Goal: Task Accomplishment & Management: Use online tool/utility

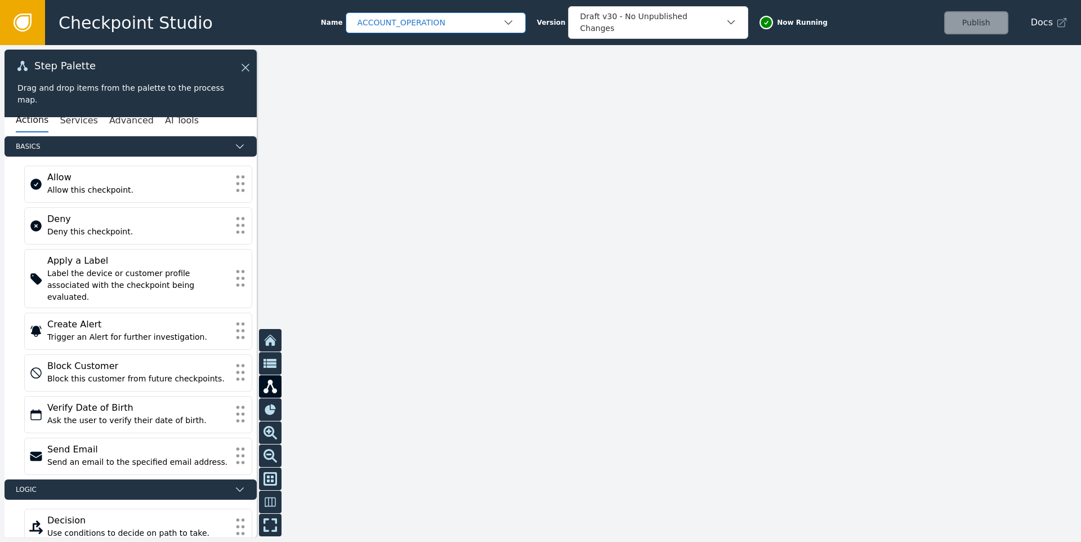
click at [426, 27] on div "ACCOUNT_OPERATION" at bounding box center [430, 23] width 145 height 12
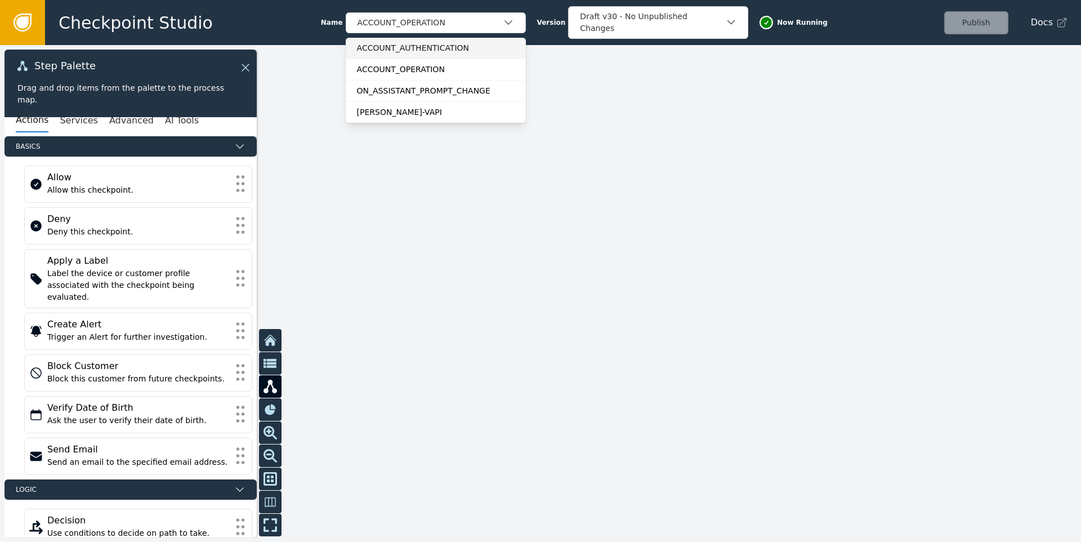
click at [411, 48] on div "ACCOUNT_AUTHENTICATION" at bounding box center [436, 48] width 158 height 12
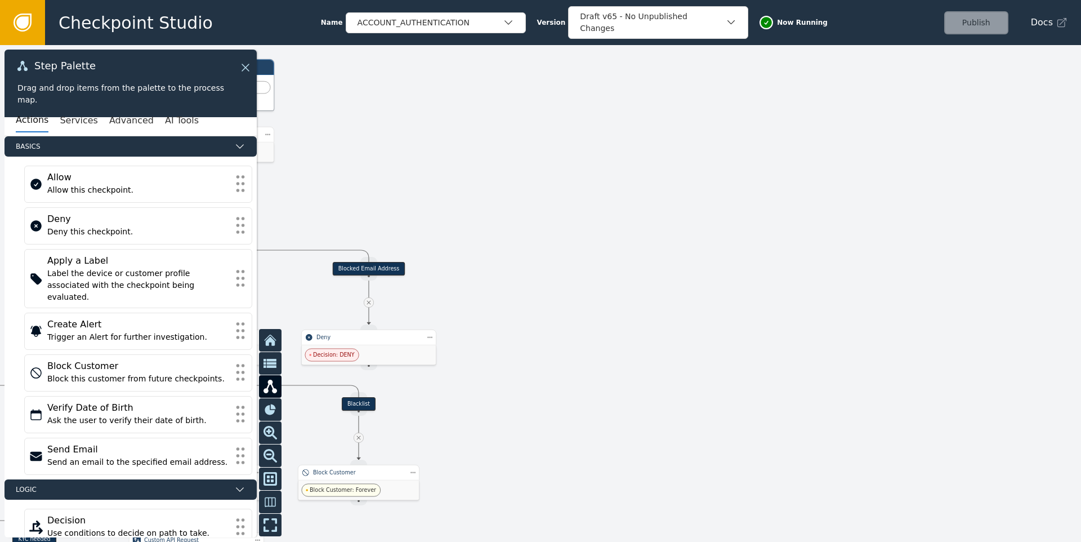
drag, startPoint x: 371, startPoint y: 327, endPoint x: 573, endPoint y: 235, distance: 221.8
click at [573, 235] on div at bounding box center [540, 293] width 1081 height 497
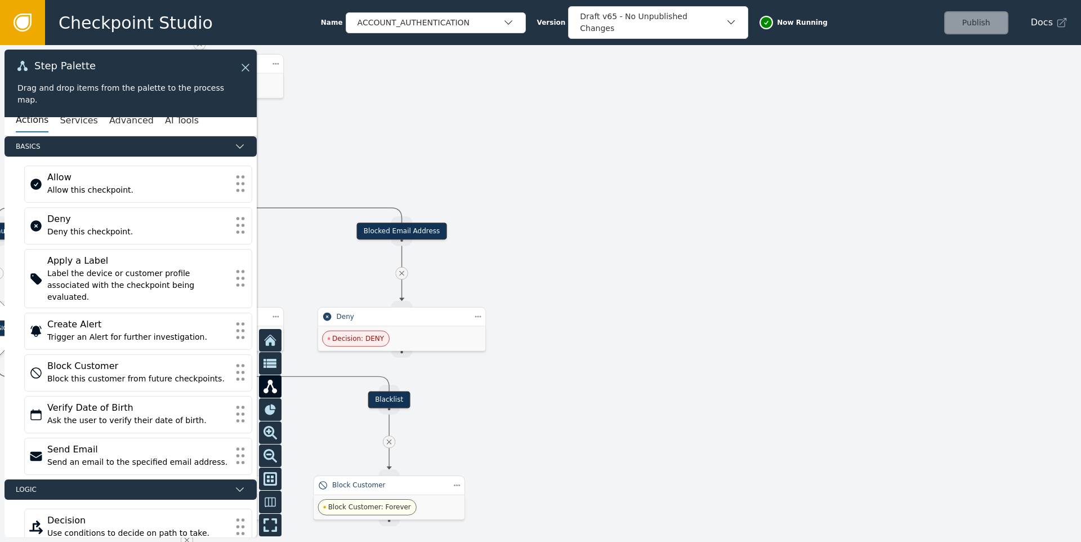
drag, startPoint x: 518, startPoint y: 255, endPoint x: 580, endPoint y: 265, distance: 63.2
click at [543, 260] on div at bounding box center [540, 293] width 1081 height 497
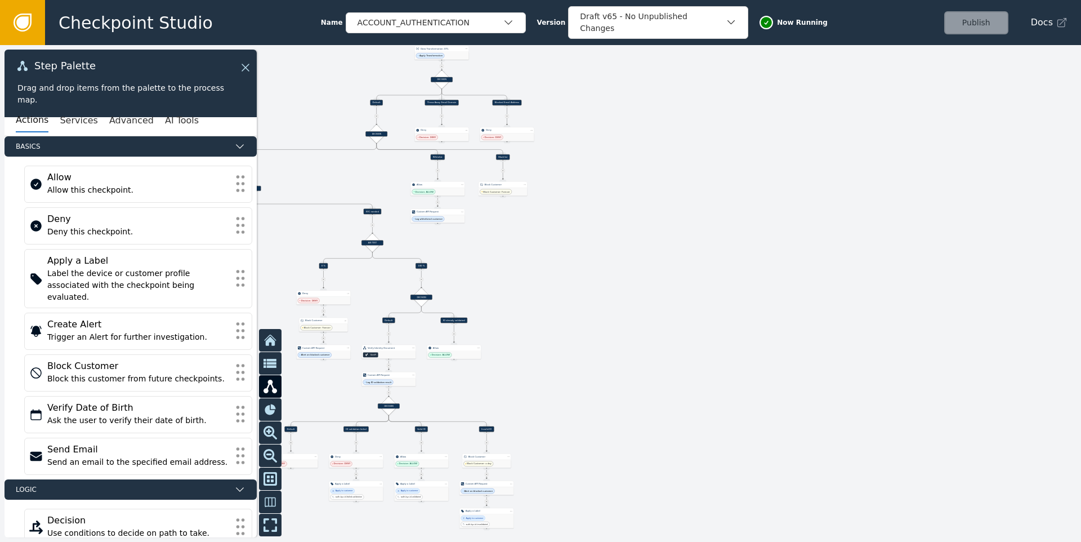
drag, startPoint x: 697, startPoint y: 367, endPoint x: 624, endPoint y: 198, distance: 184.9
click at [624, 198] on div at bounding box center [540, 293] width 1081 height 497
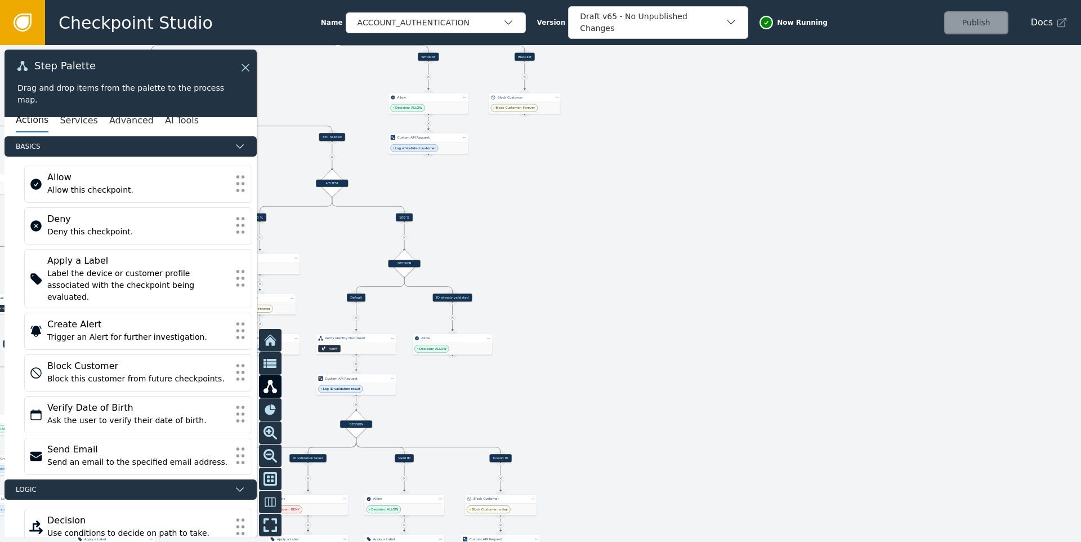
drag, startPoint x: 515, startPoint y: 253, endPoint x: 546, endPoint y: 222, distance: 43.4
click at [546, 222] on div at bounding box center [540, 293] width 1081 height 497
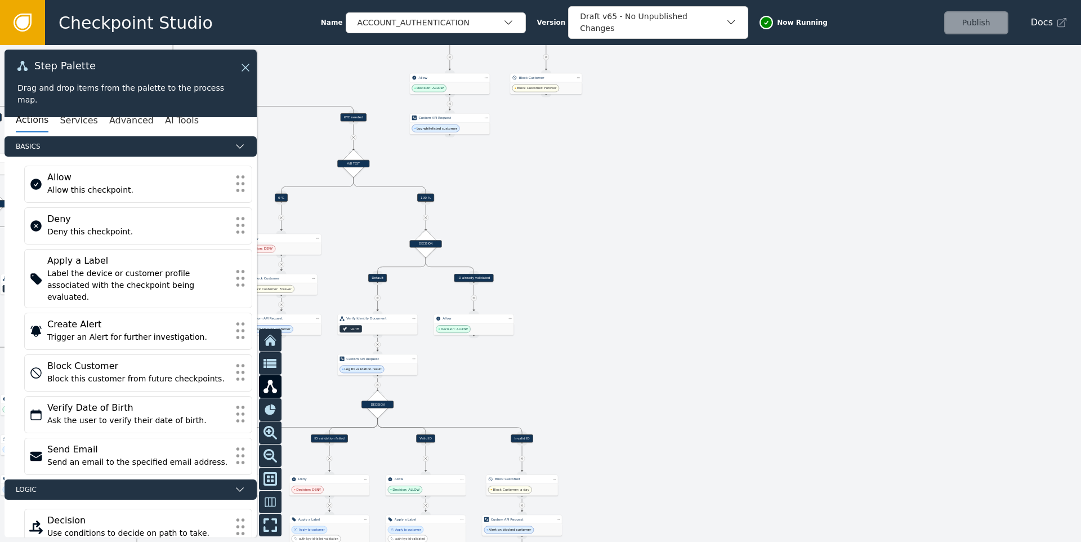
click at [353, 117] on div "KYC needed" at bounding box center [354, 117] width 26 height 8
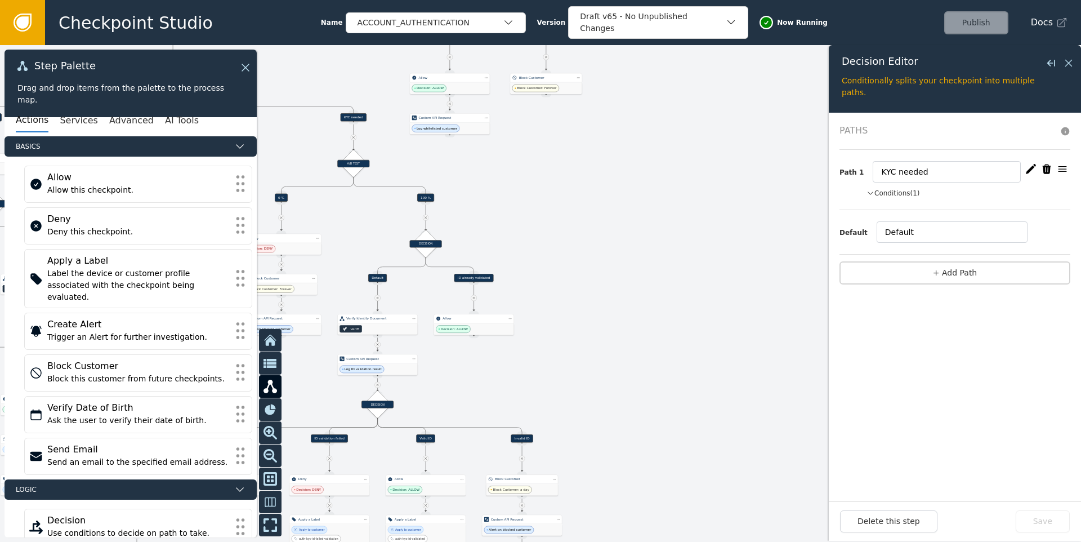
click at [893, 190] on button "Conditions (1)" at bounding box center [894, 193] width 54 height 10
click at [1029, 169] on icon "button" at bounding box center [1031, 169] width 10 height 10
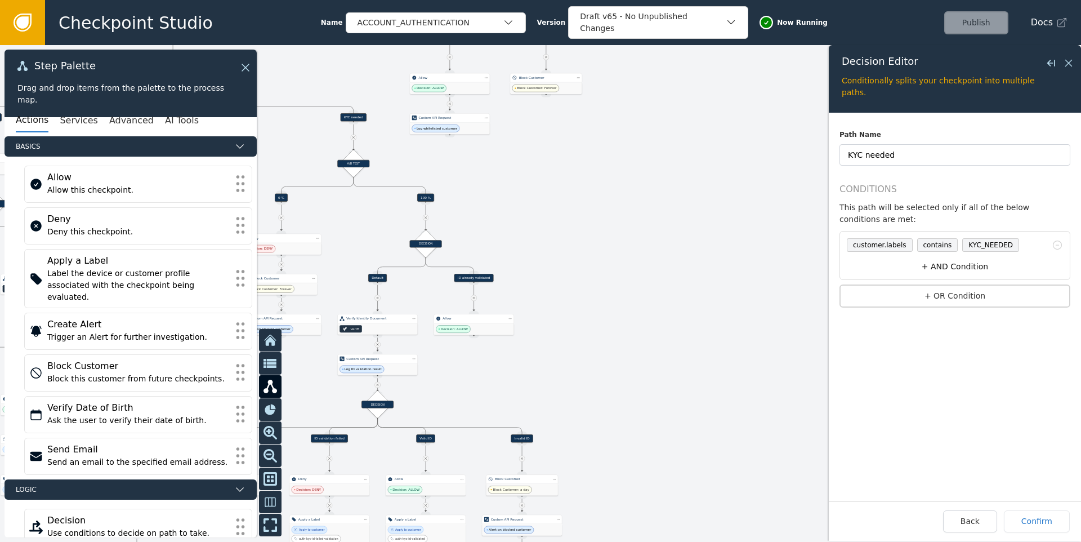
click at [960, 268] on button "+ AND Condition" at bounding box center [955, 266] width 225 height 21
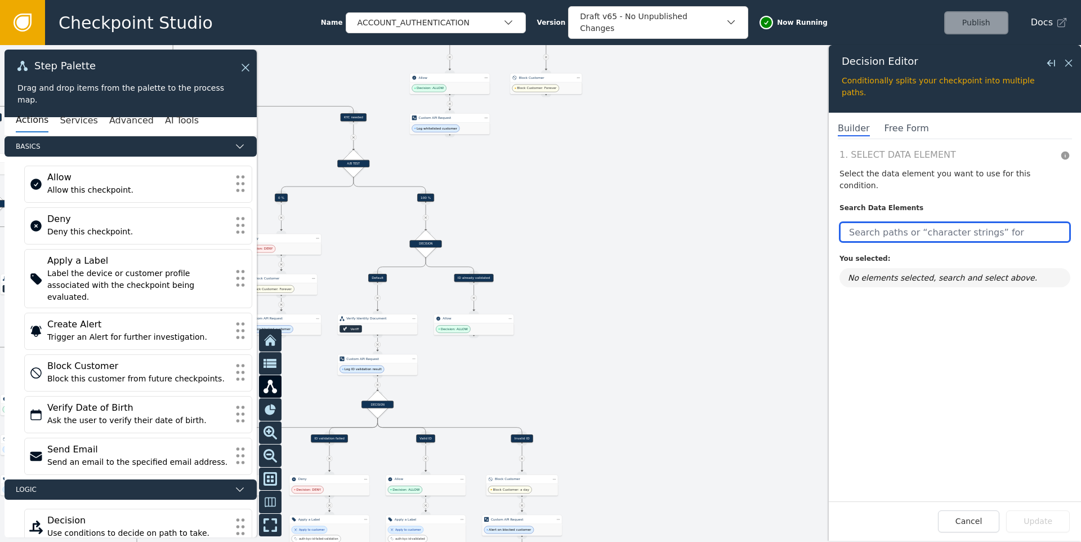
click at [892, 222] on input "text" at bounding box center [955, 232] width 231 height 20
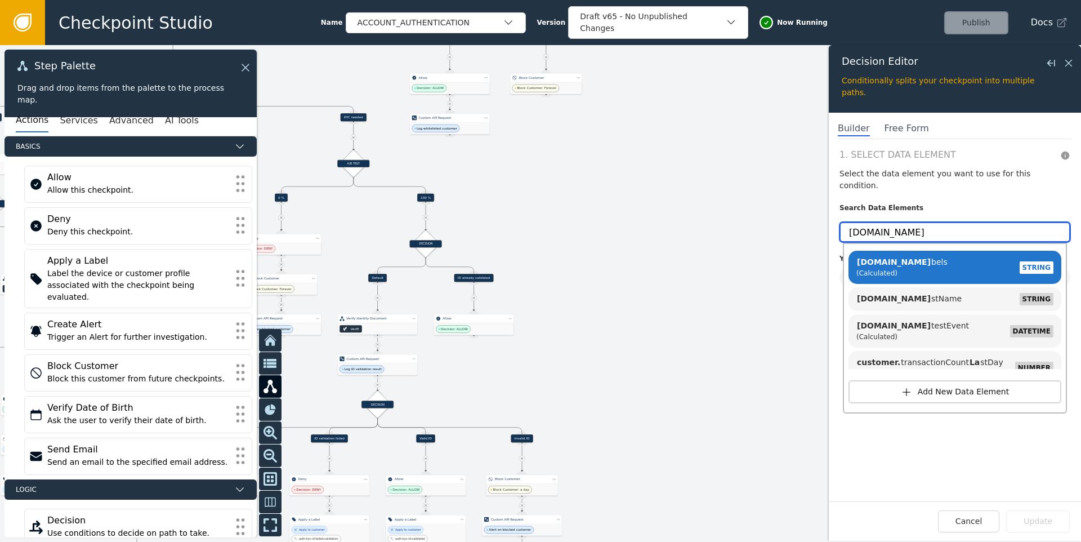
type input "[DOMAIN_NAME]"
click button "Add New Data Element" at bounding box center [955, 391] width 213 height 23
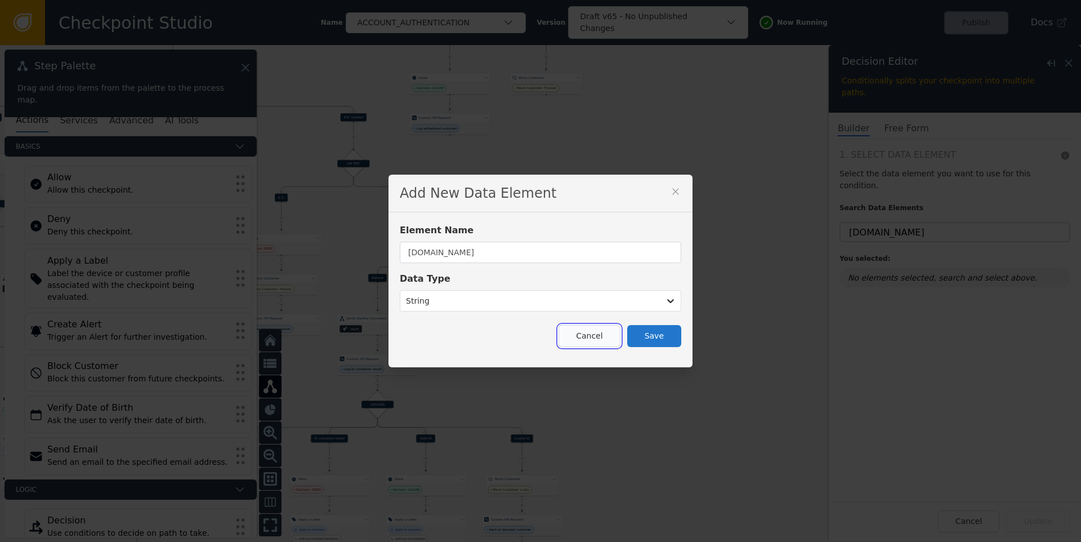
click at [587, 328] on button "Cancel" at bounding box center [589, 336] width 61 height 22
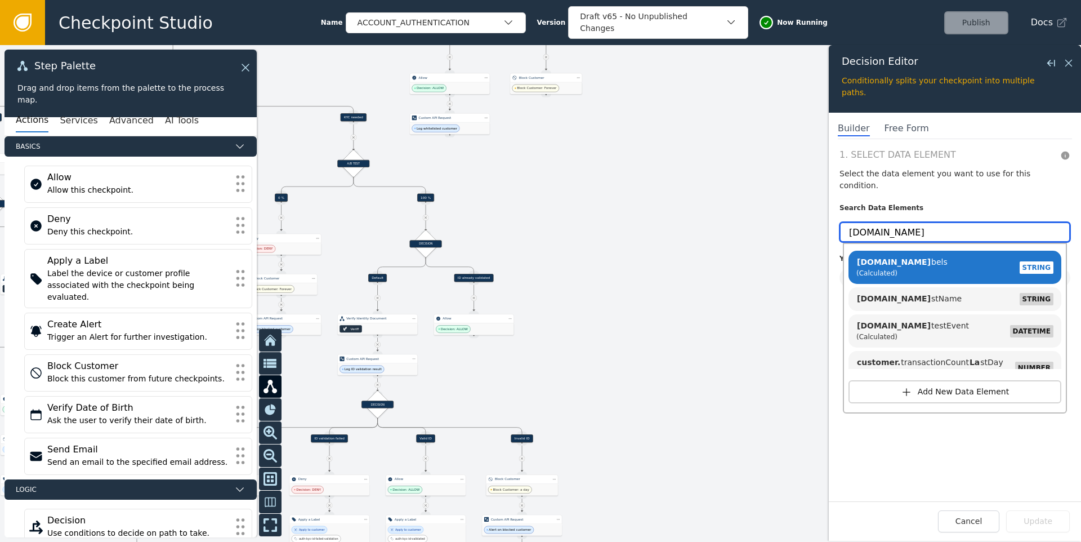
click at [936, 222] on input "[DOMAIN_NAME]" at bounding box center [955, 232] width 231 height 20
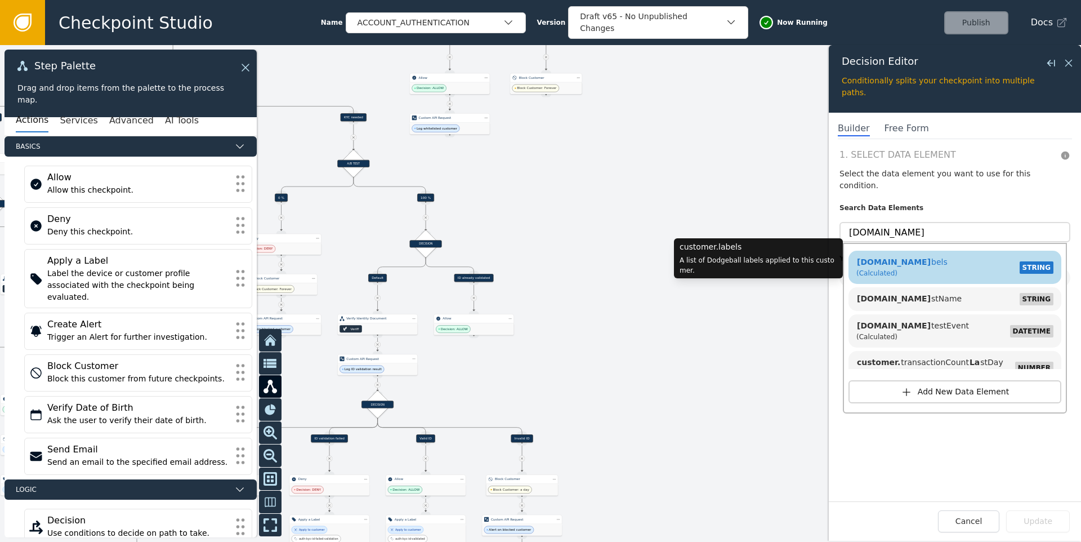
click at [909, 268] on div "(Calculated)" at bounding box center [902, 273] width 91 height 10
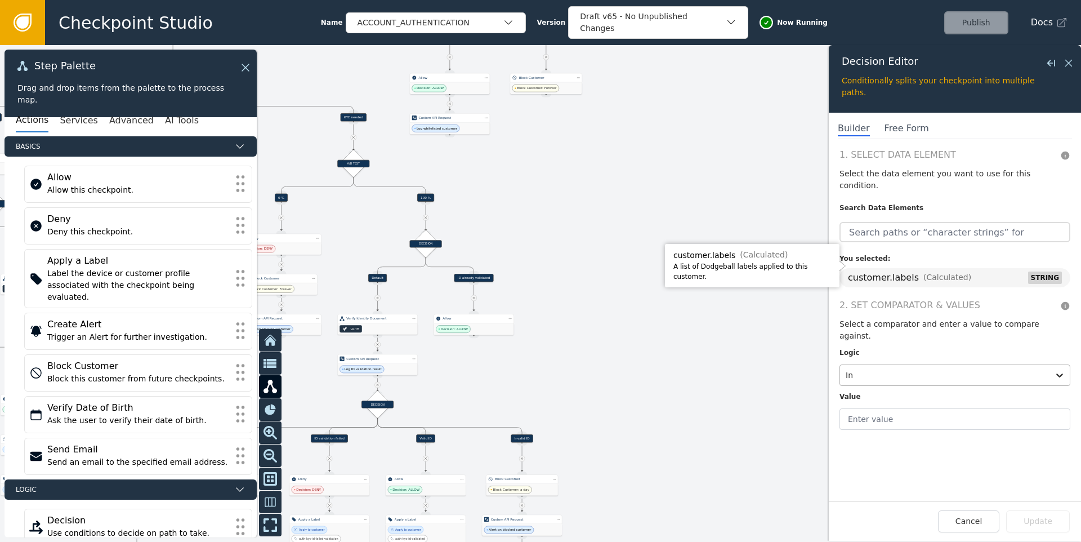
click at [880, 367] on div at bounding box center [945, 375] width 198 height 16
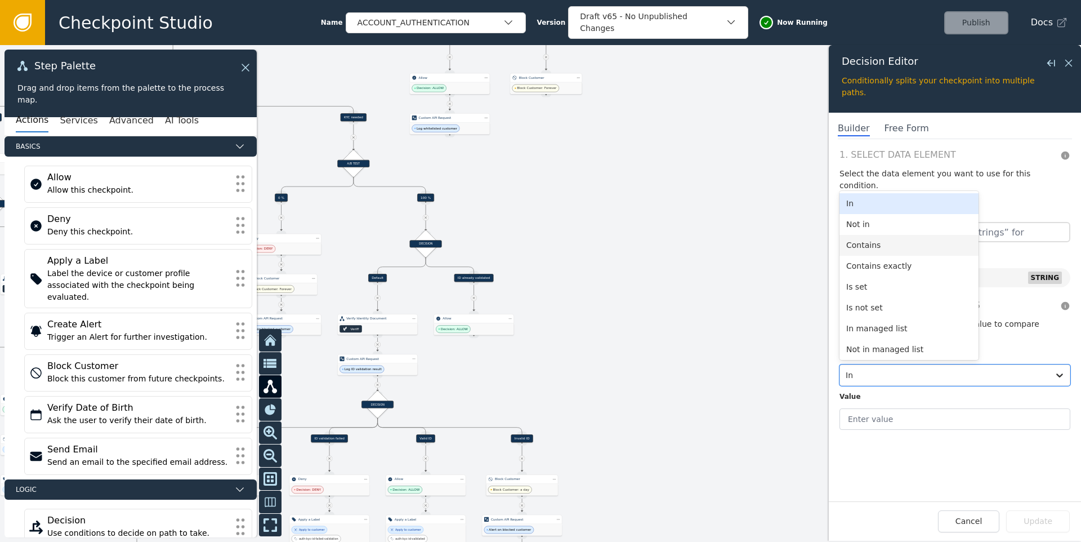
click at [872, 235] on div "Contains" at bounding box center [909, 245] width 139 height 21
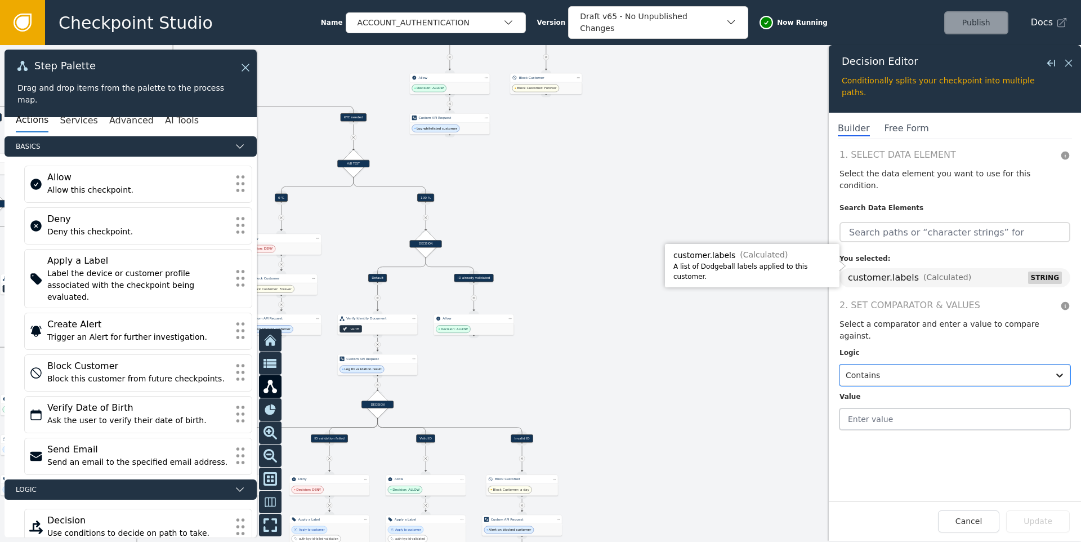
click at [885, 408] on input "text" at bounding box center [955, 418] width 231 height 21
type input "AUTH_HIGH_RISK"
click at [1040, 523] on button "Update" at bounding box center [1039, 521] width 64 height 22
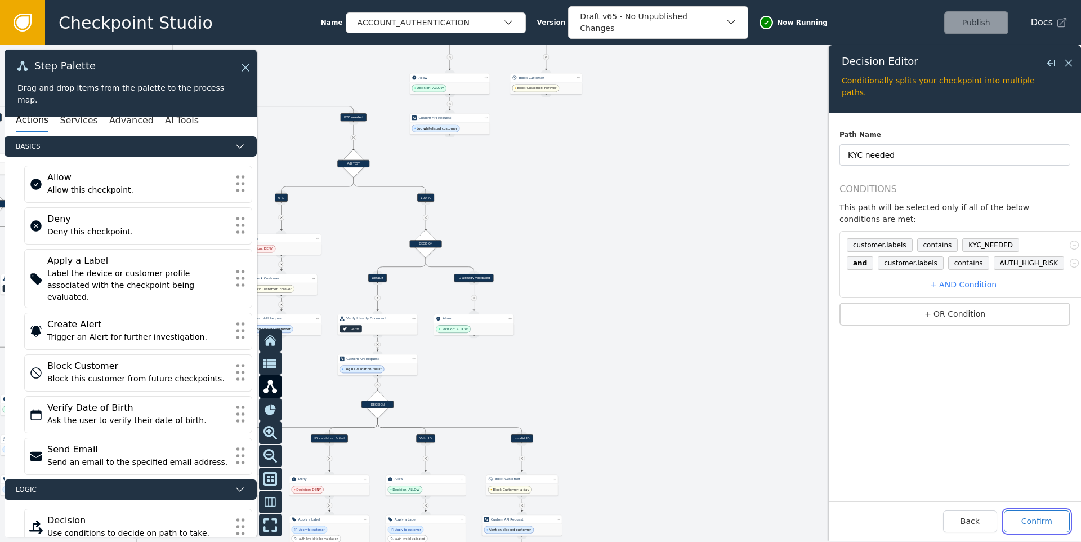
click at [1036, 518] on button "Confirm" at bounding box center [1037, 521] width 66 height 22
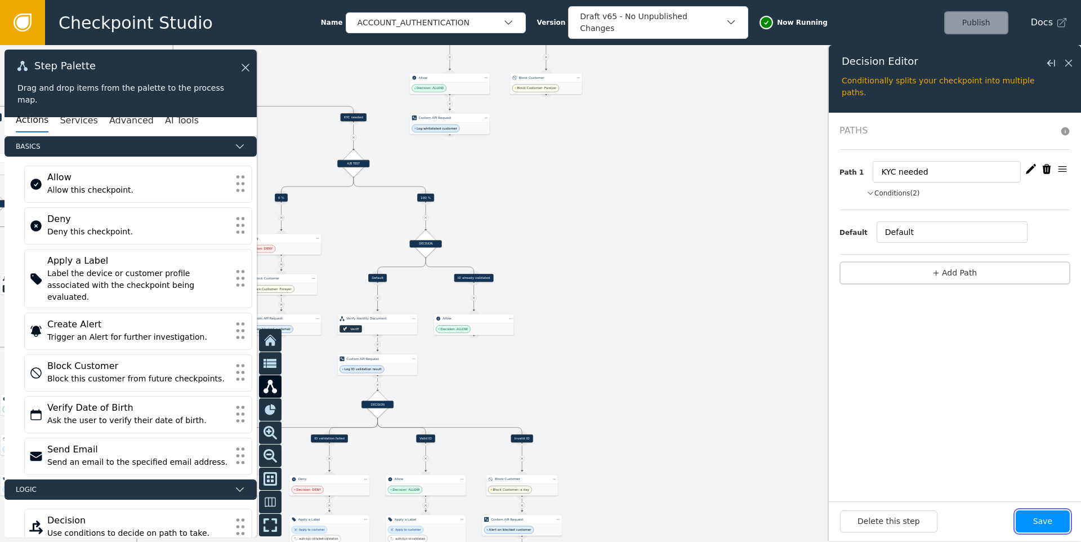
click at [1041, 514] on button "Save" at bounding box center [1043, 521] width 54 height 22
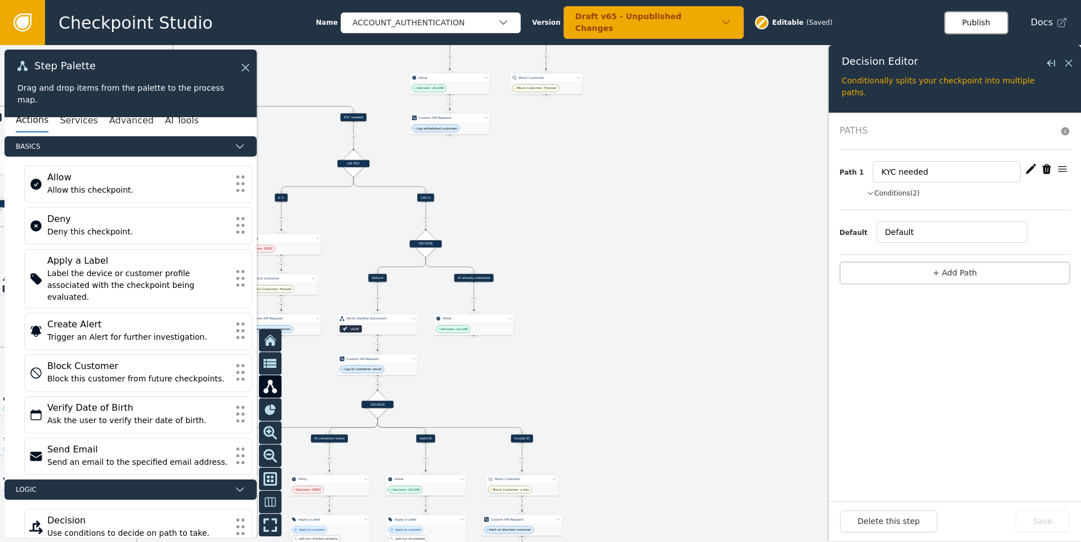
click at [981, 21] on button "Publish" at bounding box center [977, 22] width 64 height 23
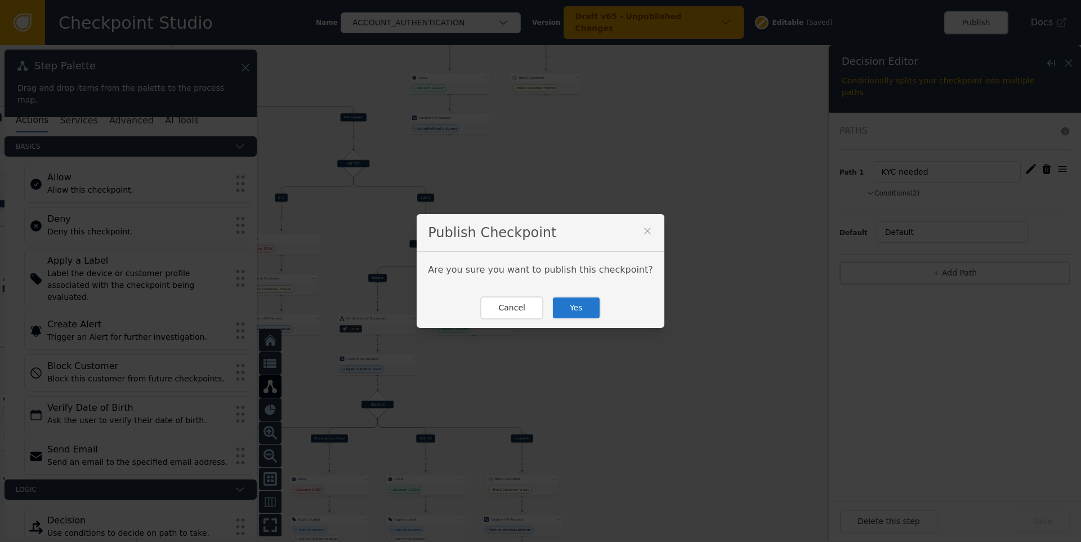
click at [584, 307] on button "Yes" at bounding box center [576, 307] width 49 height 23
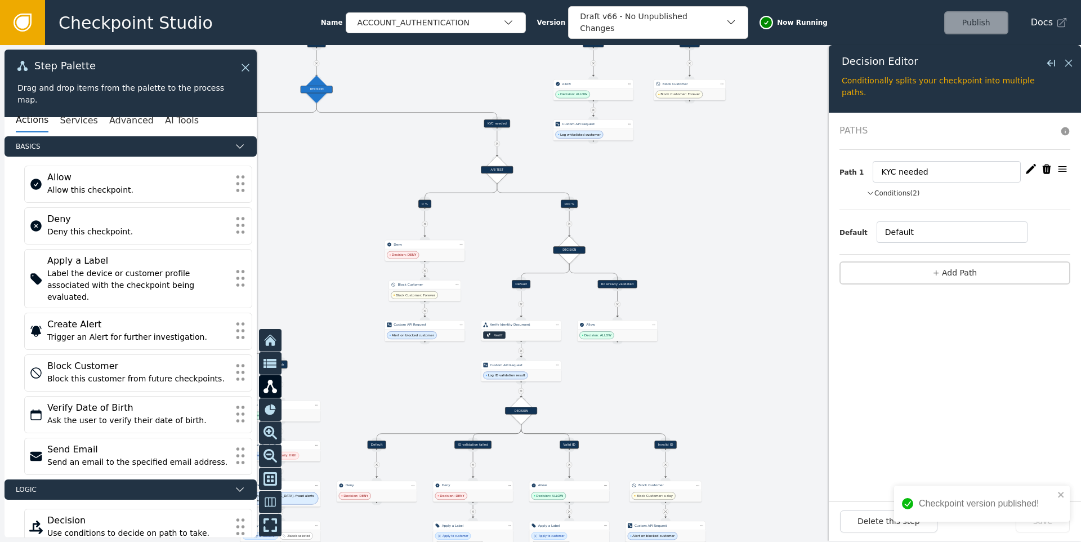
drag, startPoint x: 555, startPoint y: 269, endPoint x: 698, endPoint y: 275, distance: 143.8
click at [698, 275] on div at bounding box center [540, 293] width 1081 height 497
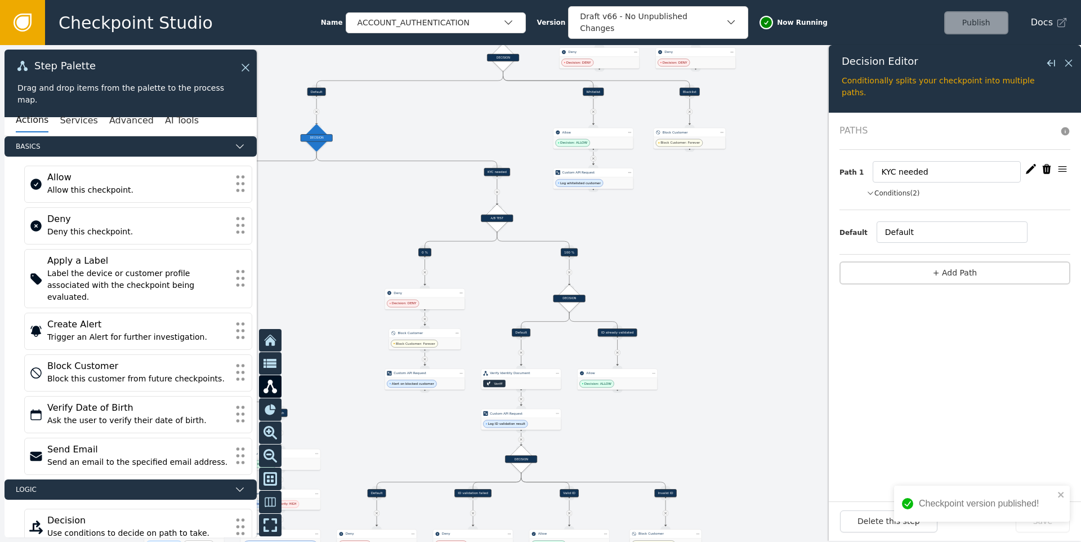
drag, startPoint x: 680, startPoint y: 239, endPoint x: 680, endPoint y: 275, distance: 36.0
click at [680, 275] on div at bounding box center [540, 293] width 1081 height 497
click at [496, 171] on div "KYC needed" at bounding box center [497, 172] width 26 height 8
click at [890, 190] on button "Conditions (2)" at bounding box center [894, 193] width 54 height 10
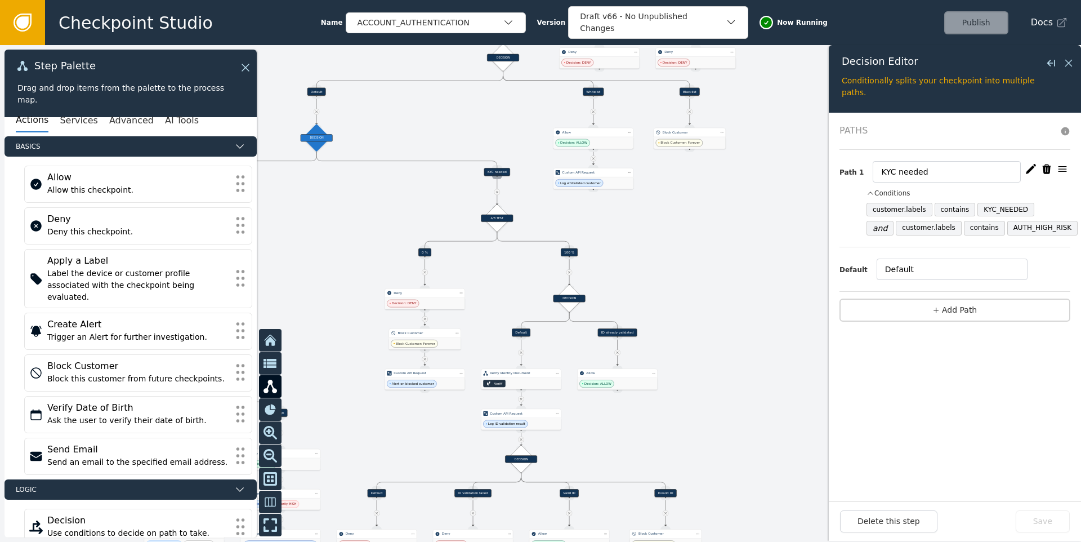
click at [495, 173] on div "Source Handle for step" at bounding box center [497, 176] width 10 height 6
click at [1027, 170] on icon "button" at bounding box center [1031, 168] width 11 height 11
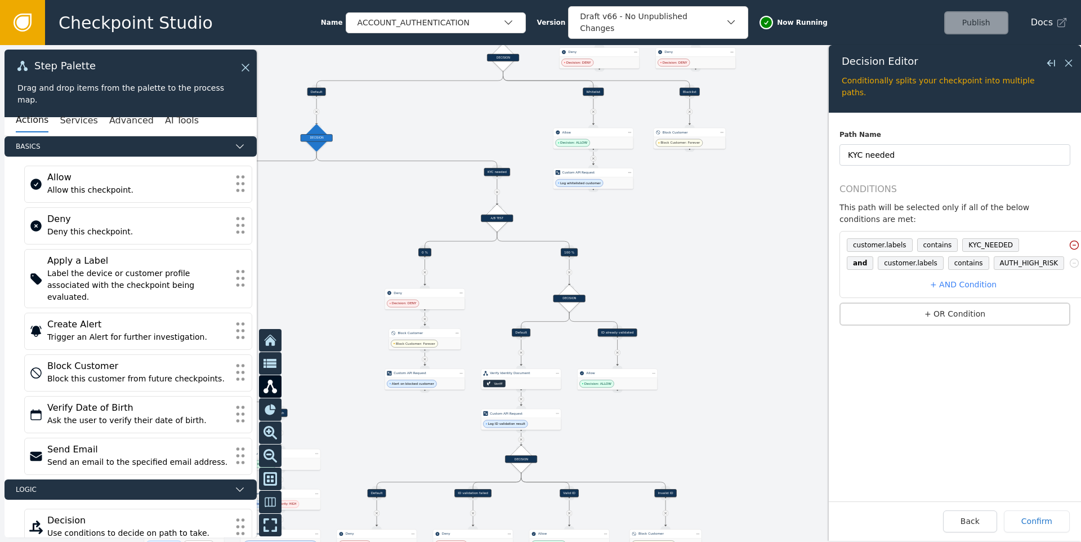
click at [1069, 243] on icon at bounding box center [1074, 244] width 11 height 11
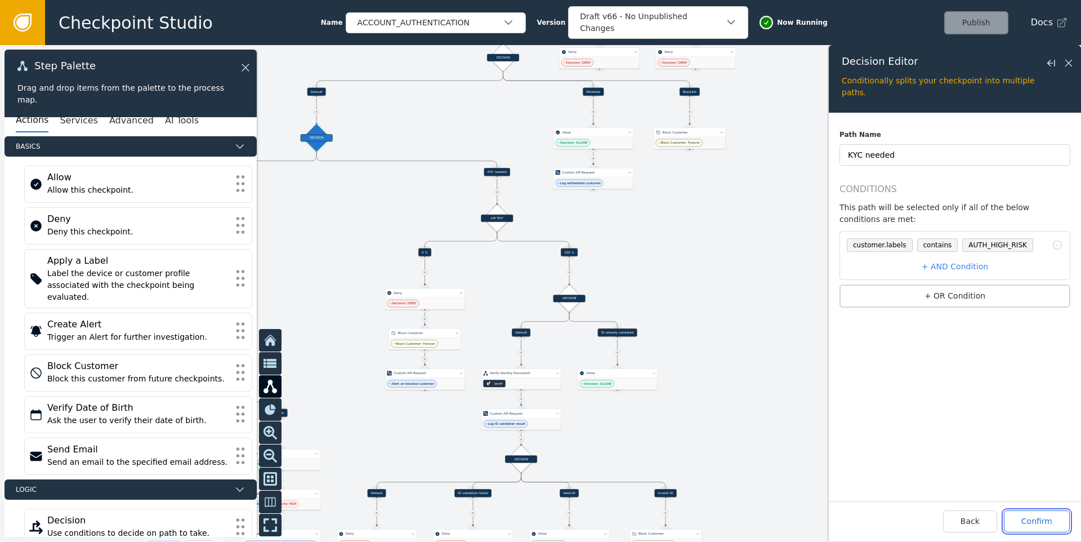
click at [1047, 518] on button "Confirm" at bounding box center [1037, 521] width 66 height 22
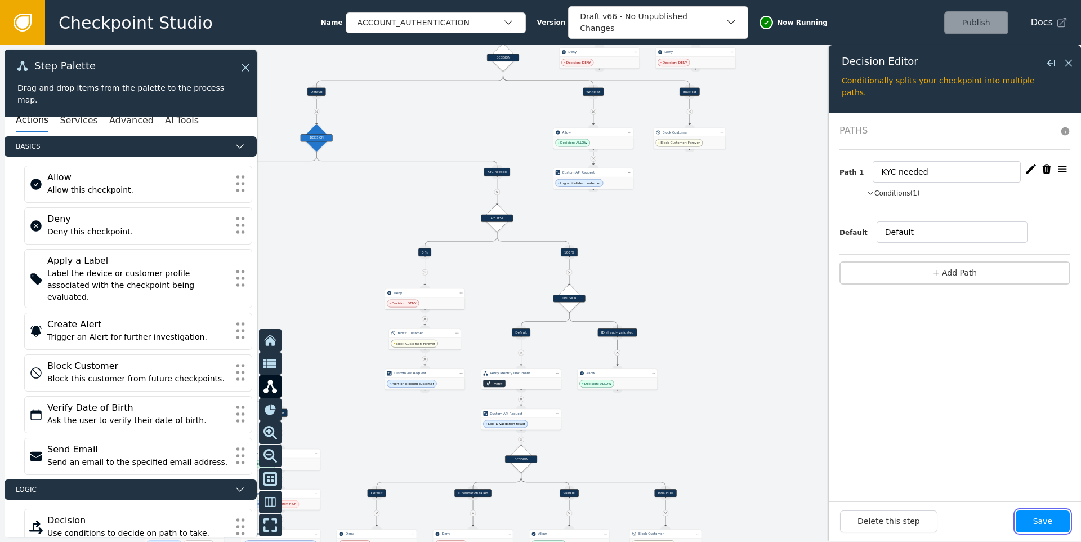
click at [1043, 520] on button "Save" at bounding box center [1043, 521] width 54 height 22
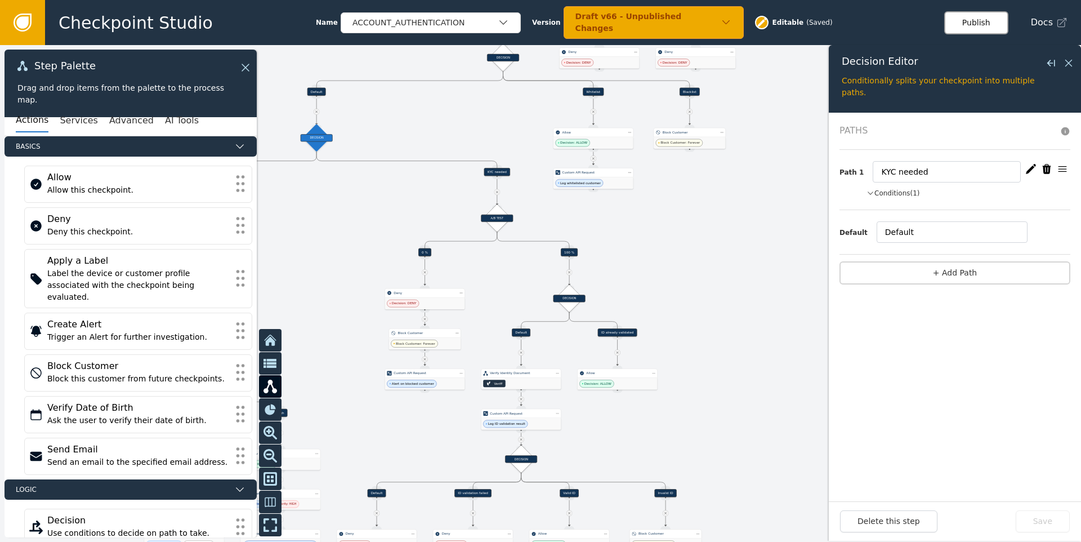
click at [966, 24] on button "Publish" at bounding box center [977, 22] width 64 height 23
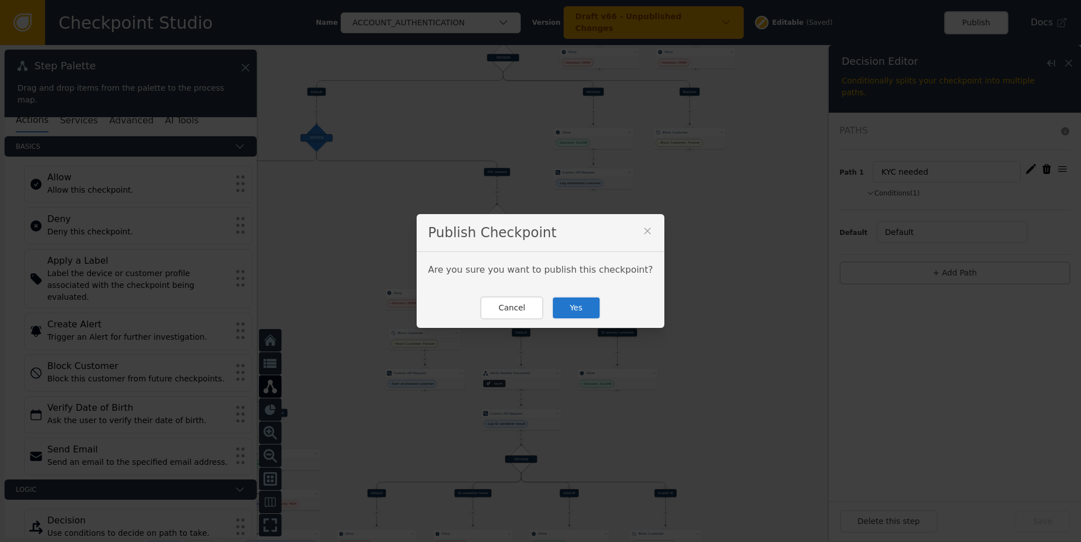
click at [571, 304] on button "Yes" at bounding box center [576, 307] width 49 height 23
